Goal: Task Accomplishment & Management: Manage account settings

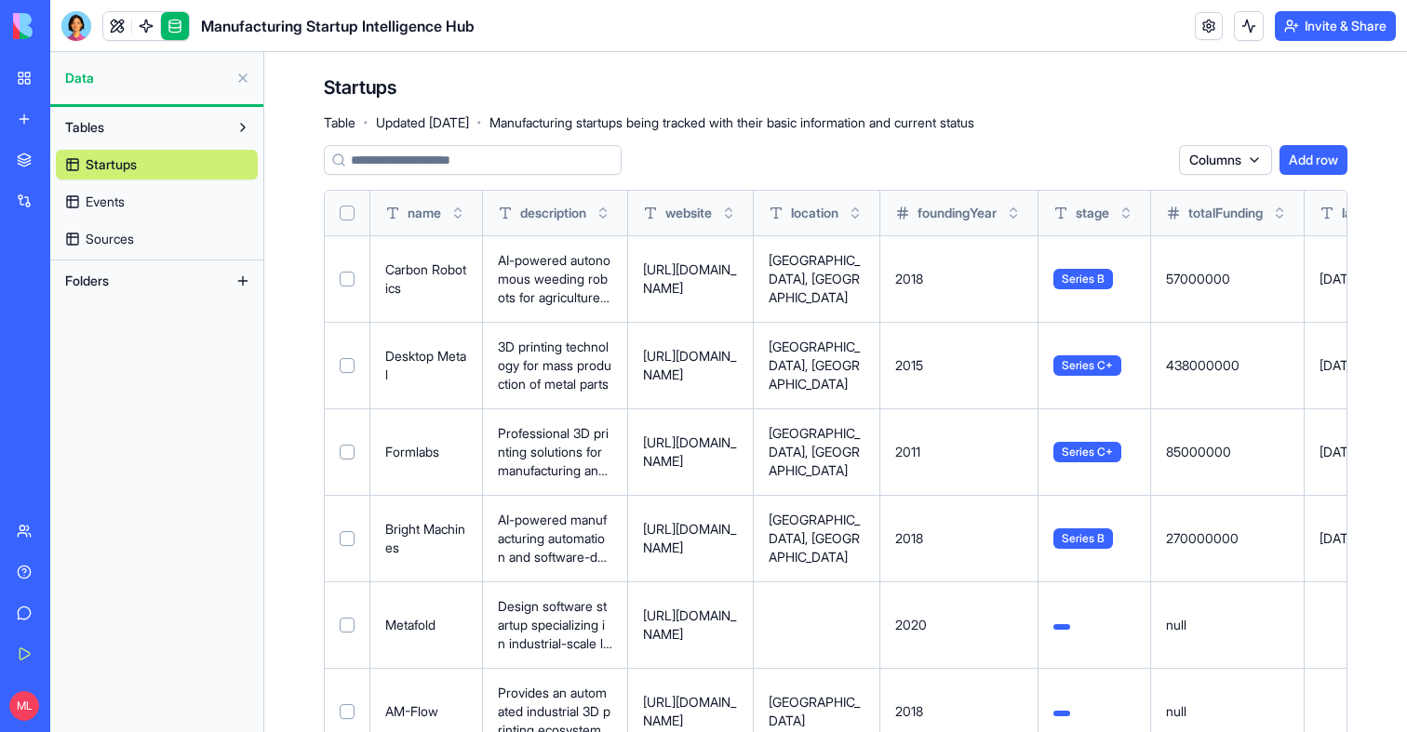
click at [344, 274] on button "Select row" at bounding box center [347, 279] width 15 height 15
click at [1096, 160] on button "Delete 1 rows" at bounding box center [1122, 160] width 97 height 30
